Goal: Check status: Check status

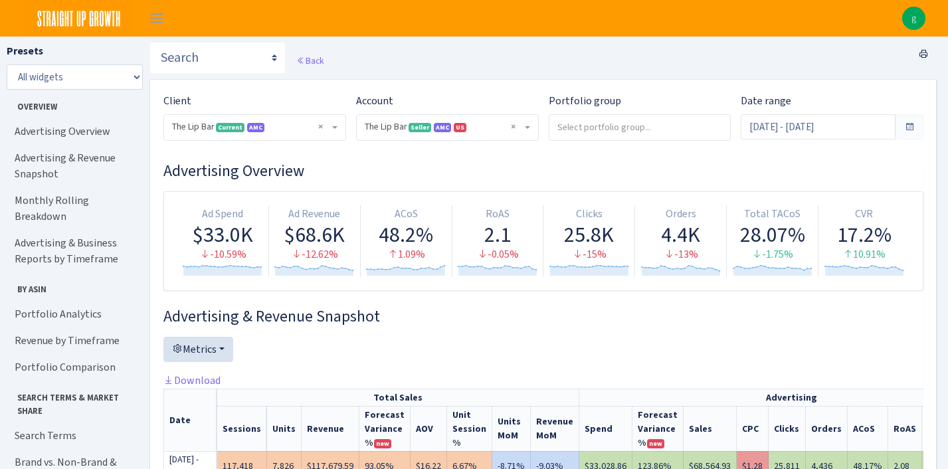
select select "2713864224225319"
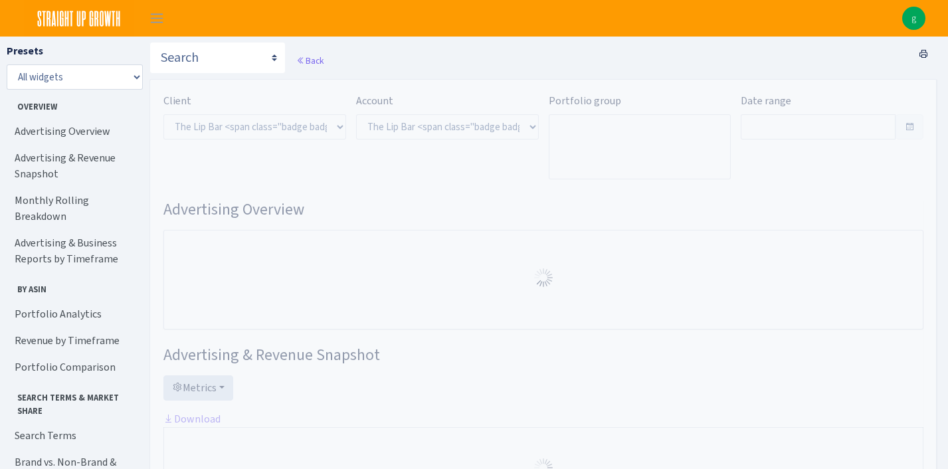
select select "2713864224225319"
type input "[DATE] - [DATE]"
type input "Aug 11, 2025 - Aug 31, 2025"
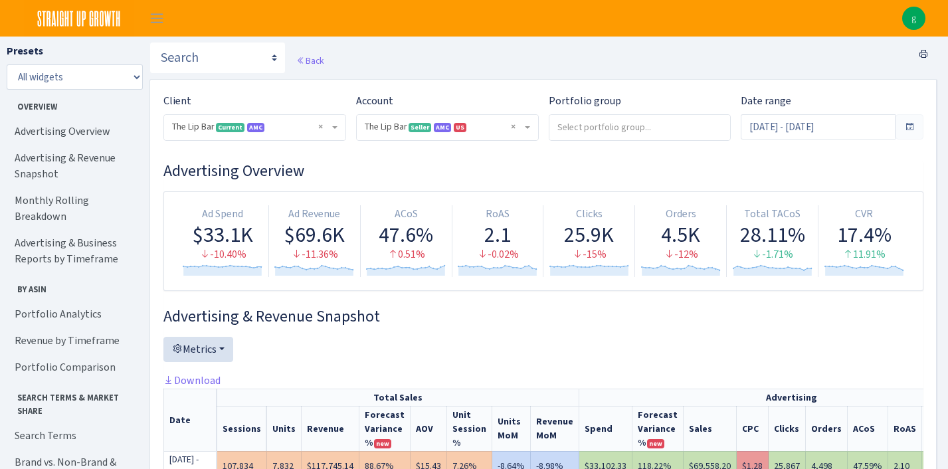
click at [917, 128] on span at bounding box center [910, 126] width 28 height 25
click at [908, 125] on span at bounding box center [909, 127] width 11 height 11
click at [866, 126] on input "Sep 1, 2025 - Sep 21, 2025" at bounding box center [818, 126] width 155 height 25
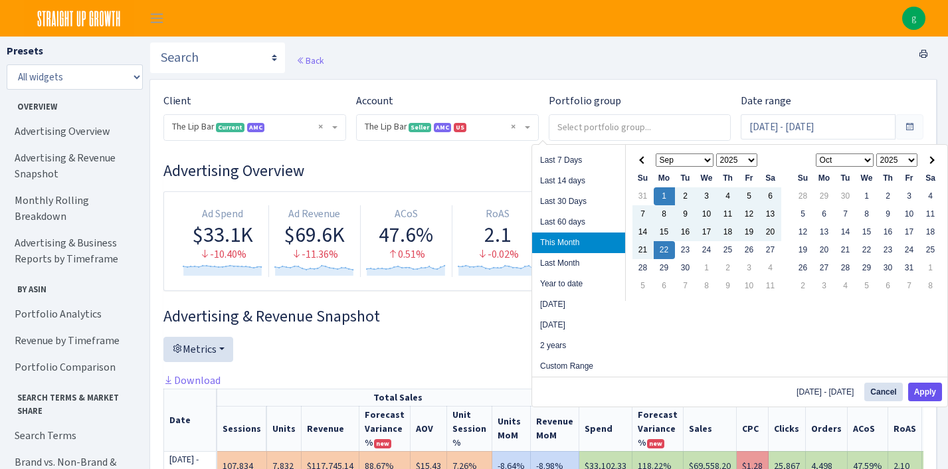
click at [922, 394] on button "Apply" at bounding box center [925, 392] width 34 height 19
type input "[DATE] - [DATE]"
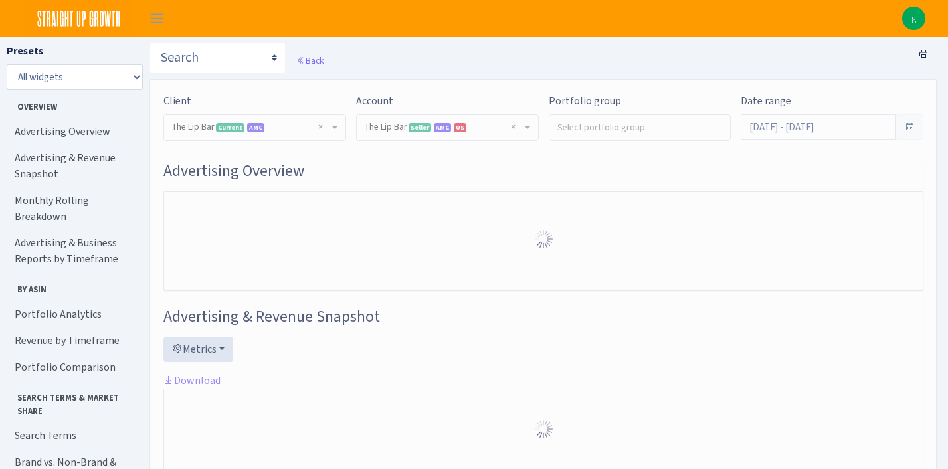
select select "2713864224225319"
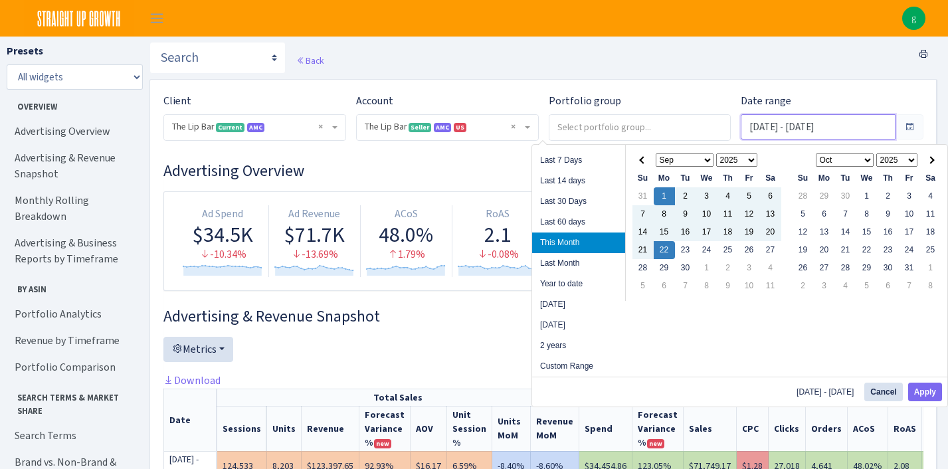
click at [837, 120] on input "Sep 1, 2025 - Sep 22, 2025" at bounding box center [818, 126] width 155 height 25
click at [585, 283] on li "Year to date" at bounding box center [578, 284] width 93 height 21
type input "[DATE] - [DATE]"
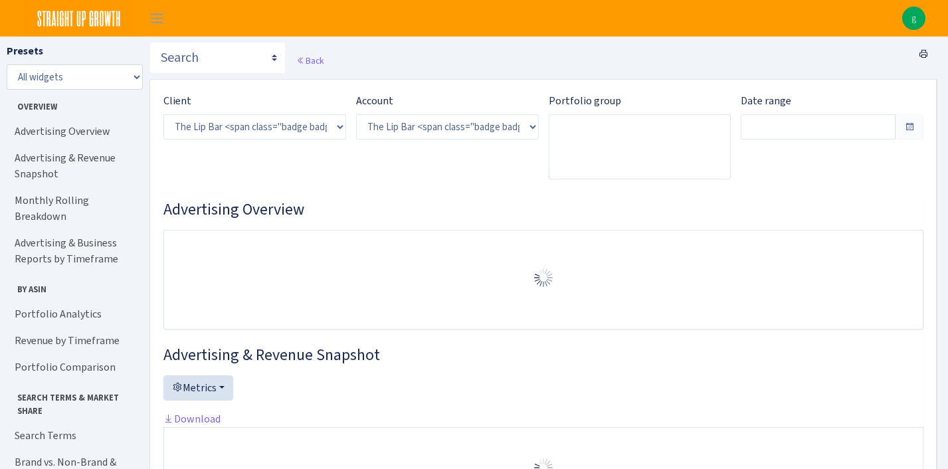
select select "2713864224225319"
type input "[DATE] - [DATE]"
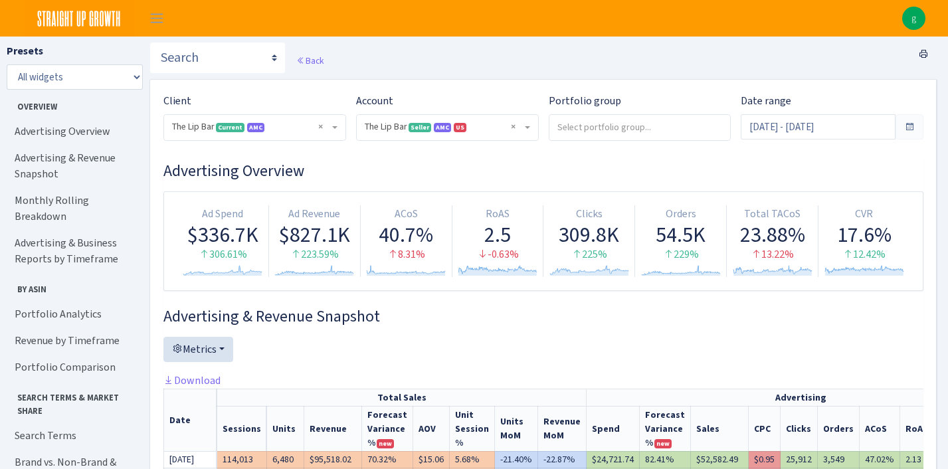
click at [917, 118] on span at bounding box center [910, 126] width 28 height 25
click at [910, 123] on span at bounding box center [909, 127] width 11 height 11
click at [866, 129] on input "Jan 1, 2025 - Sep 22, 2025" at bounding box center [818, 126] width 155 height 25
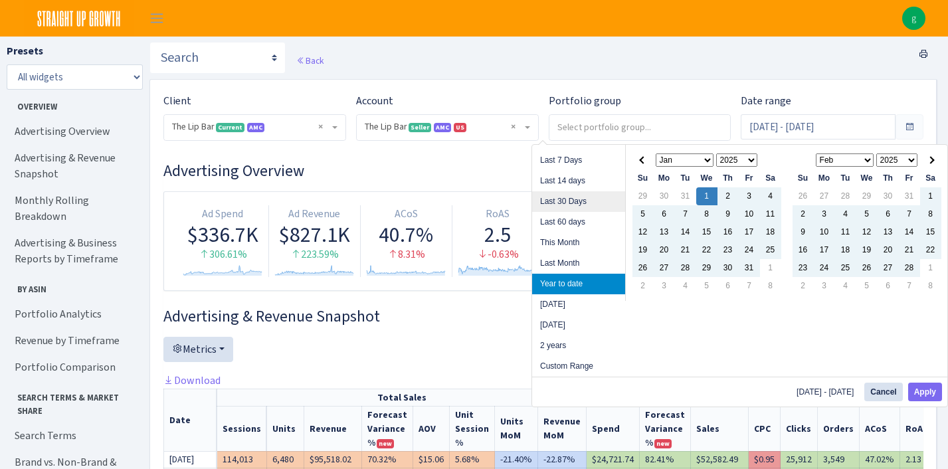
click at [608, 197] on li "Last 30 Days" at bounding box center [578, 201] width 93 height 21
type input "[DATE] - [DATE]"
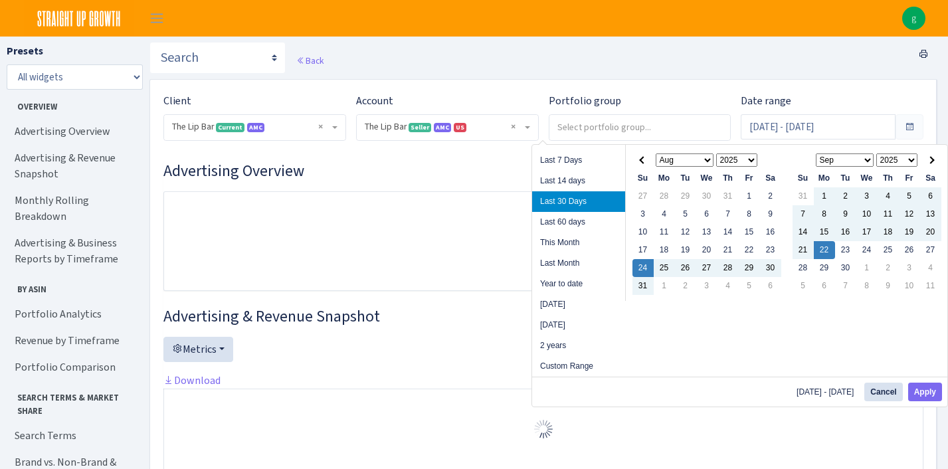
select select "2713864224225319"
click at [817, 128] on input "[DATE] - [DATE]" at bounding box center [818, 126] width 155 height 25
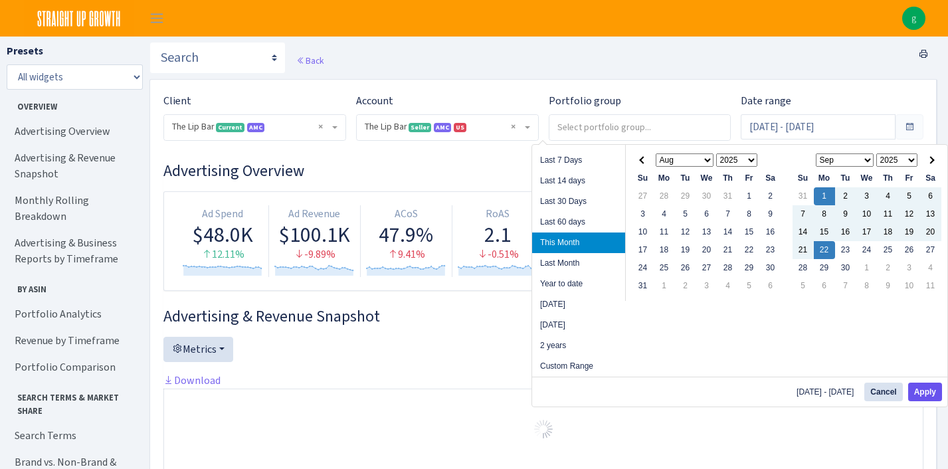
click at [927, 389] on button "Apply" at bounding box center [925, 392] width 34 height 19
type input "[DATE] - [DATE]"
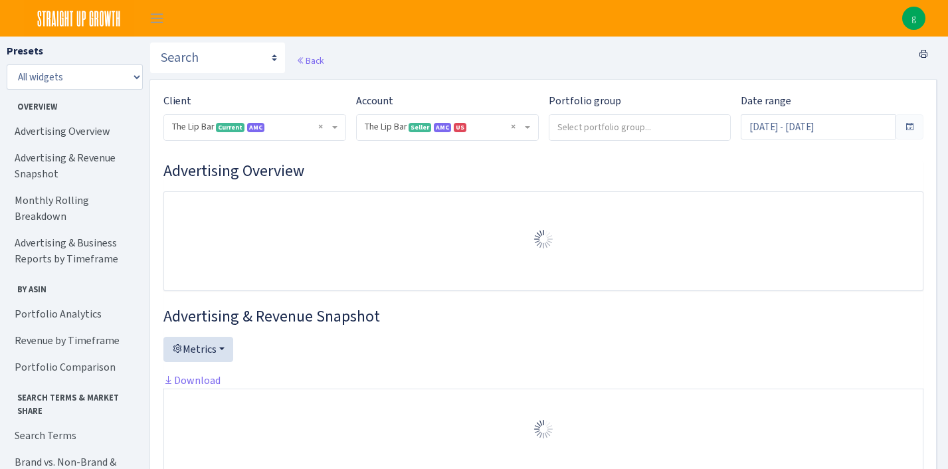
select select "2713864224225319"
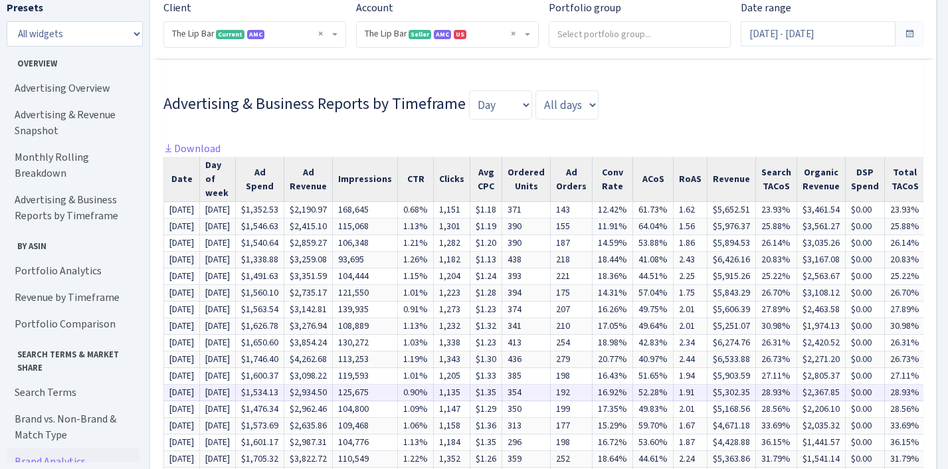
scroll to position [1117, 0]
click at [205, 146] on link "Download" at bounding box center [191, 150] width 57 height 14
